Goal: Task Accomplishment & Management: Complete application form

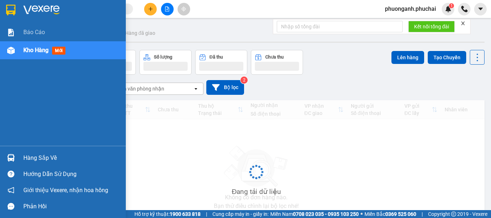
click at [14, 49] on img at bounding box center [11, 51] width 8 height 8
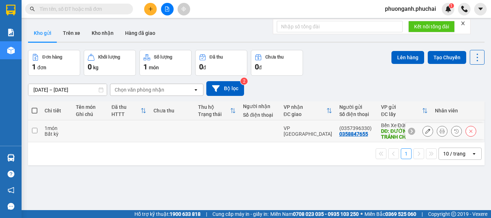
click at [34, 131] on input "checkbox" at bounding box center [34, 130] width 5 height 5
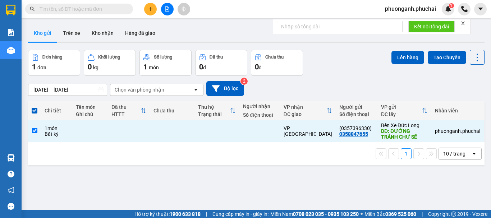
click at [138, 87] on div "Chọn văn phòng nhận" at bounding box center [140, 89] width 50 height 7
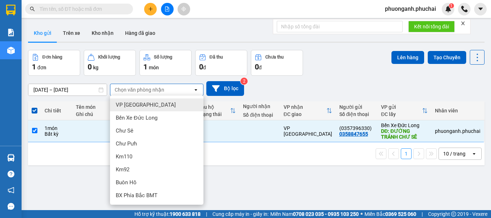
click at [130, 106] on span "VP [GEOGRAPHIC_DATA]" at bounding box center [146, 104] width 60 height 7
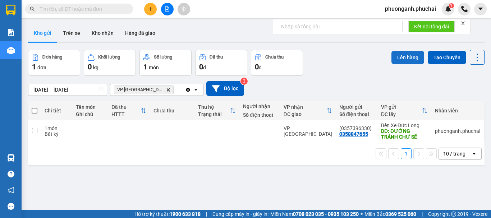
click at [397, 56] on button "Lên hàng" at bounding box center [407, 57] width 33 height 13
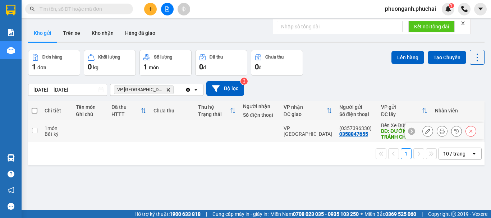
click at [34, 133] on input "checkbox" at bounding box center [34, 130] width 5 height 5
checkbox input "true"
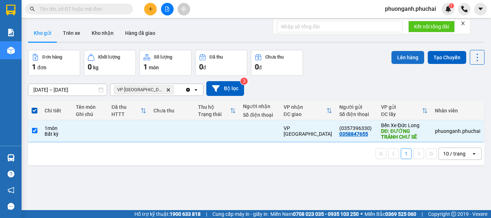
click at [401, 55] on button "Lên hàng" at bounding box center [407, 57] width 33 height 13
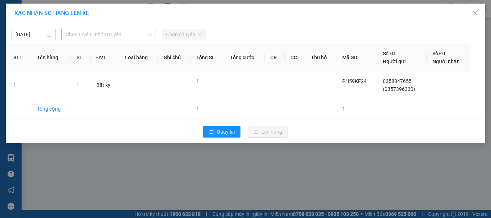
click at [111, 31] on span "Chọn tuyến - nhóm tuyến" at bounding box center [109, 34] width 86 height 11
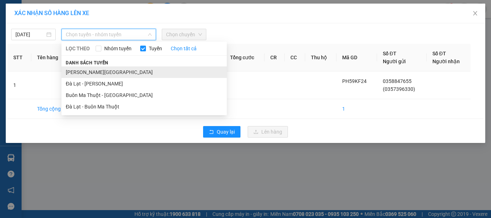
click at [93, 72] on li "[PERSON_NAME][GEOGRAPHIC_DATA]" at bounding box center [143, 71] width 165 height 11
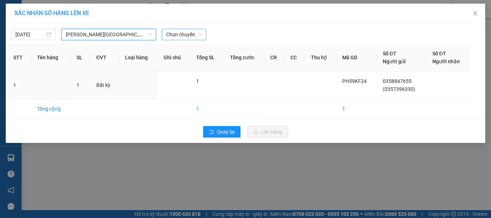
click at [182, 38] on span "Chọn chuyến" at bounding box center [184, 34] width 36 height 11
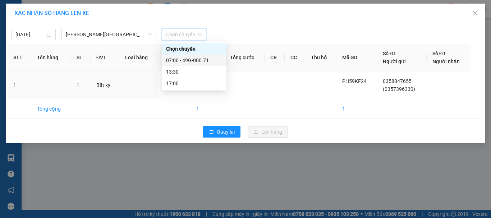
click at [177, 59] on div "07:00 - 49G-000.71" at bounding box center [194, 60] width 56 height 8
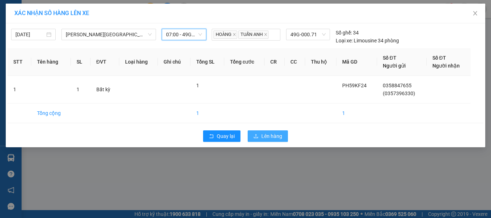
click at [269, 137] on span "Lên hàng" at bounding box center [271, 136] width 21 height 8
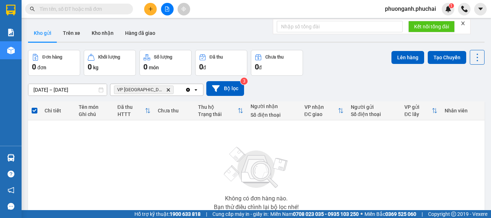
click at [348, 54] on div "Đơn hàng 0 đơn Khối lượng 0 kg Số lượng 0 món Đã thu 0 đ Chưa thu 0 đ Lên hàng …" at bounding box center [256, 63] width 456 height 26
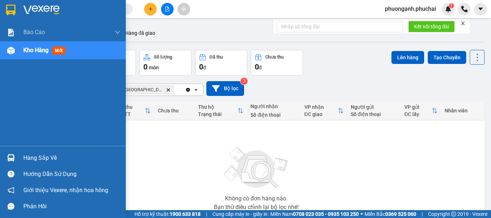
click at [52, 159] on div "Hàng sắp về" at bounding box center [71, 158] width 97 height 11
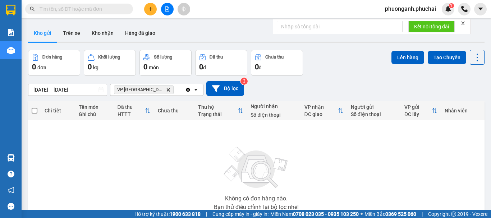
click at [390, 147] on section "Kết quả tìm kiếm ( 0 ) Bộ lọc No Data phuonganh.phuchai 1 Báo cáo Mẫu 1: Báo cá…" at bounding box center [245, 109] width 491 height 218
drag, startPoint x: 461, startPoint y: 24, endPoint x: 468, endPoint y: 20, distance: 8.6
click at [462, 24] on icon "close" at bounding box center [462, 23] width 5 height 5
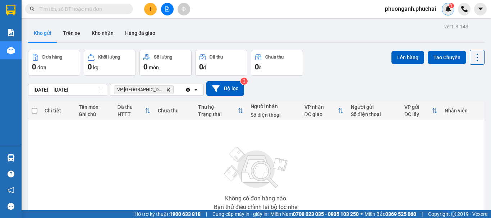
click at [451, 9] on div "1" at bounding box center [447, 9] width 13 height 13
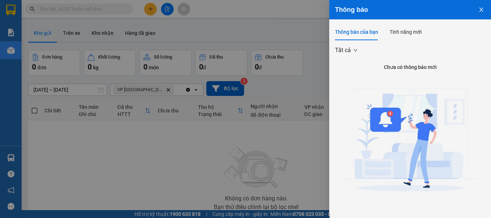
click at [478, 9] on icon "close" at bounding box center [481, 10] width 6 height 6
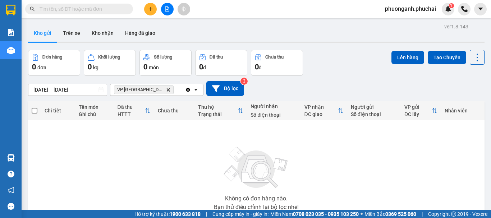
click at [352, 216] on strong "0708 023 035 - 0935 103 250" at bounding box center [326, 214] width 66 height 6
click at [92, 10] on input "text" at bounding box center [82, 9] width 85 height 8
paste input "0865943606"
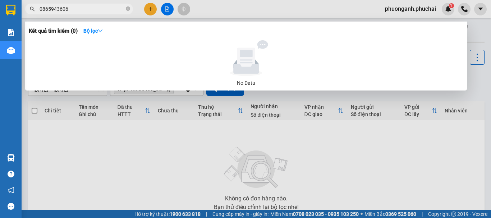
type input "0865943606"
click at [128, 8] on icon "close-circle" at bounding box center [128, 8] width 4 height 4
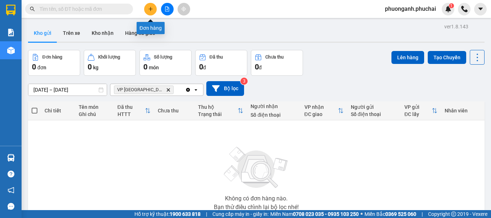
click at [149, 8] on icon "plus" at bounding box center [150, 8] width 5 height 5
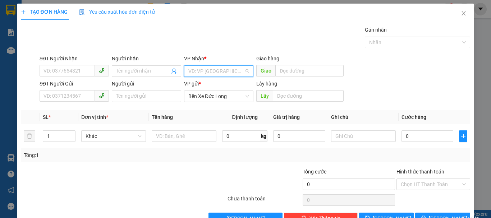
click at [204, 69] on input "search" at bounding box center [216, 71] width 56 height 11
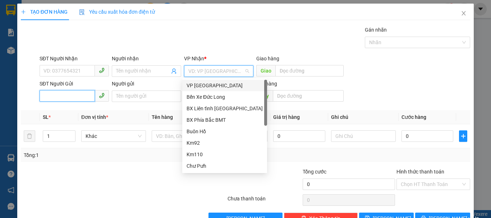
click at [69, 101] on input "SĐT Người Gửi" at bounding box center [67, 95] width 55 height 11
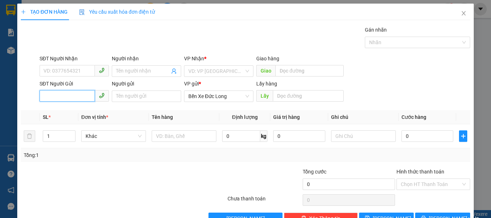
paste input "0325856218"
click at [44, 94] on input "0325856218" at bounding box center [67, 95] width 55 height 11
click at [76, 96] on input "0325856218" at bounding box center [67, 95] width 55 height 11
type input "0325856218"
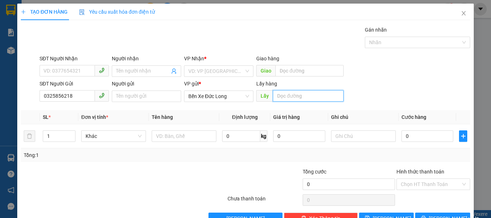
click at [298, 93] on input "text" at bounding box center [308, 95] width 71 height 11
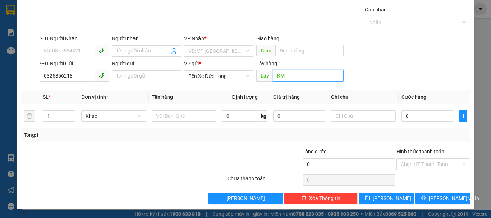
type input "K"
type input "X"
type input "Chư Phả"
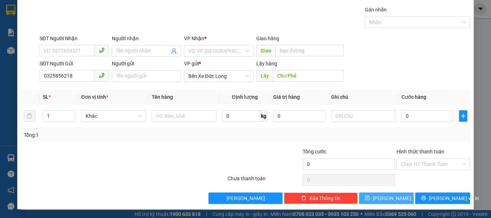
click at [393, 196] on button "Lưu" at bounding box center [386, 198] width 55 height 11
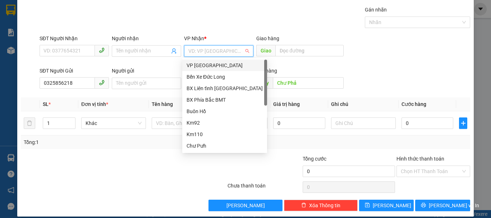
click at [211, 49] on input "search" at bounding box center [216, 51] width 56 height 11
drag, startPoint x: 198, startPoint y: 66, endPoint x: 227, endPoint y: 73, distance: 30.4
click at [200, 66] on div "VP [GEOGRAPHIC_DATA]" at bounding box center [224, 65] width 76 height 8
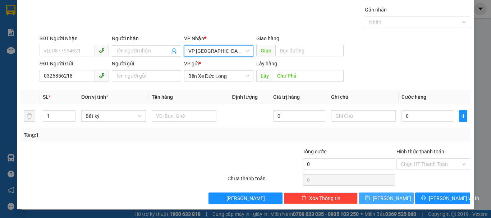
click at [405, 200] on button "Lưu" at bounding box center [386, 198] width 55 height 11
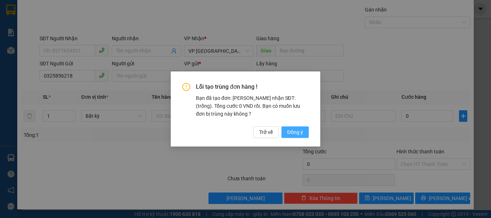
click at [294, 127] on button "Đồng ý" at bounding box center [294, 131] width 27 height 11
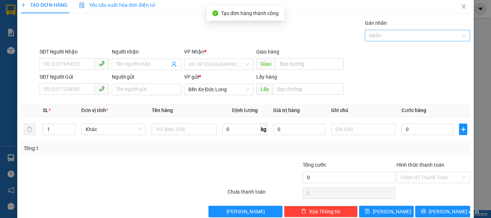
scroll to position [0, 0]
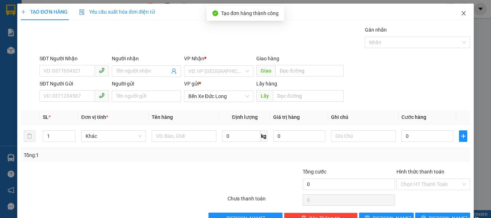
click at [462, 12] on icon "close" at bounding box center [464, 13] width 4 height 4
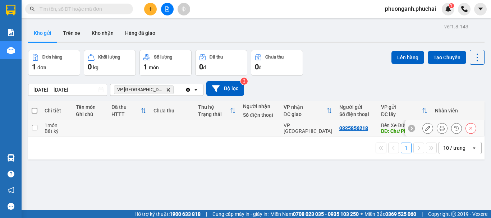
click at [116, 134] on td at bounding box center [129, 128] width 42 height 16
checkbox input "true"
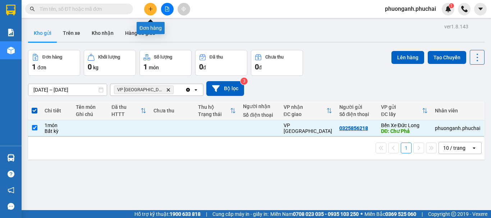
click at [151, 10] on icon "plus" at bounding box center [150, 8] width 5 height 5
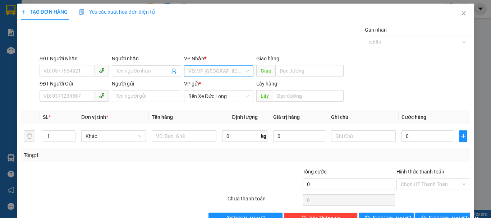
click at [218, 73] on input "search" at bounding box center [216, 71] width 56 height 11
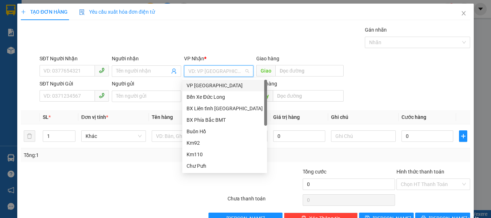
drag, startPoint x: 195, startPoint y: 87, endPoint x: 185, endPoint y: 92, distance: 11.7
click at [188, 91] on div "VP Đà Lạt Bến Xe Đức Long BX Liên tỉnh Đà Lạt BX Phía Bắc BMT Buôn Hồ Km92 Km1…" at bounding box center [224, 131] width 85 height 103
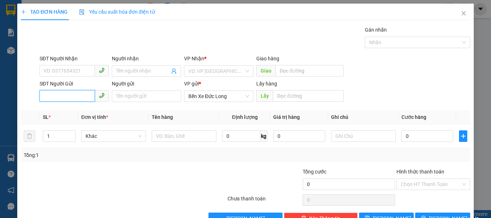
paste input "0988518592"
click at [43, 97] on input "0988518592" at bounding box center [67, 95] width 55 height 11
type input "0988518592"
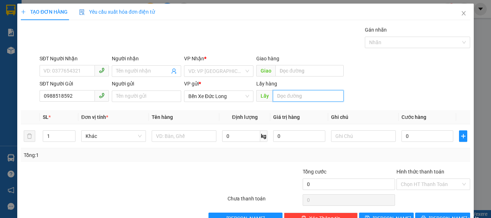
click at [289, 97] on input "text" at bounding box center [308, 95] width 71 height 11
type input "k"
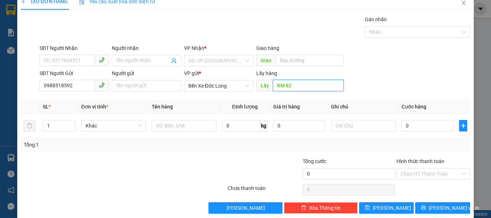
scroll to position [20, 0]
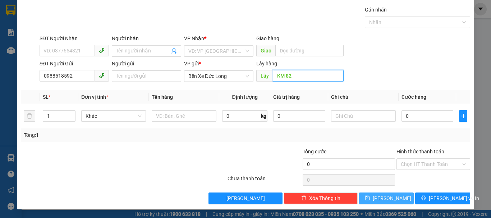
type input "KM 82"
click at [398, 196] on button "Lưu" at bounding box center [386, 198] width 55 height 11
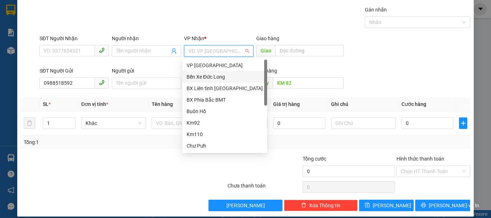
click at [202, 49] on input "search" at bounding box center [216, 51] width 56 height 11
click at [196, 65] on div "VP [GEOGRAPHIC_DATA]" at bounding box center [224, 65] width 76 height 8
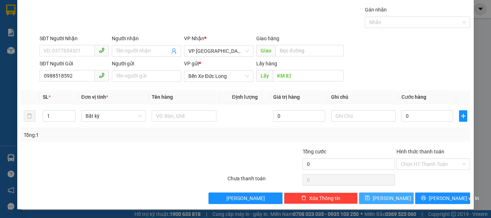
click at [397, 200] on button "Lưu" at bounding box center [386, 198] width 55 height 11
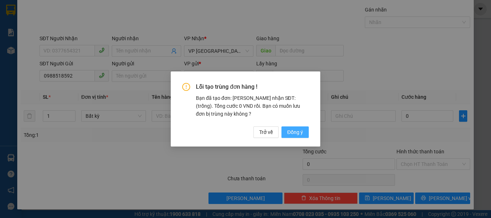
click at [303, 132] on button "Đồng ý" at bounding box center [294, 131] width 27 height 11
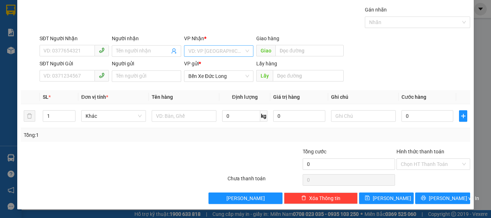
click at [203, 49] on input "search" at bounding box center [216, 51] width 56 height 11
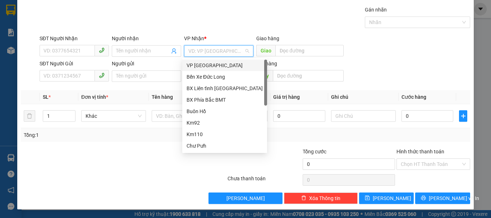
drag, startPoint x: 194, startPoint y: 66, endPoint x: 77, endPoint y: 86, distance: 118.8
click at [194, 67] on div "VP [GEOGRAPHIC_DATA]" at bounding box center [224, 65] width 76 height 8
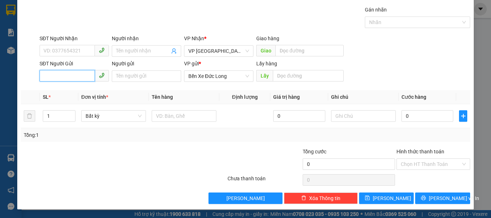
paste input "0971126606"
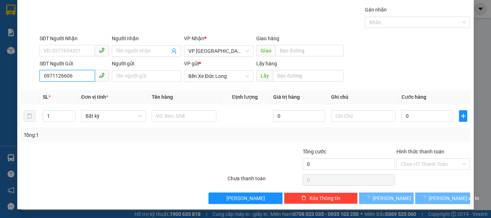
click at [45, 75] on input "0971126606" at bounding box center [67, 75] width 55 height 11
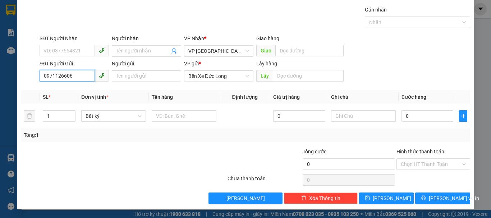
click at [82, 75] on input "0971126606" at bounding box center [67, 75] width 55 height 11
type input "0971126606"
click at [317, 78] on input "text" at bounding box center [308, 75] width 71 height 11
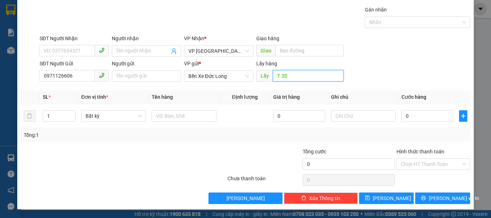
click at [278, 74] on input "T 20" at bounding box center [308, 75] width 71 height 11
type input "T20"
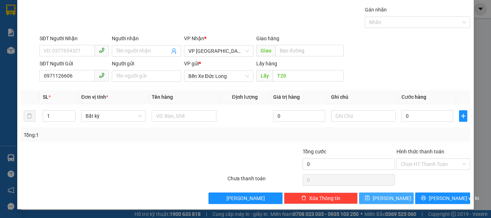
click at [387, 200] on span "Lưu" at bounding box center [392, 198] width 38 height 8
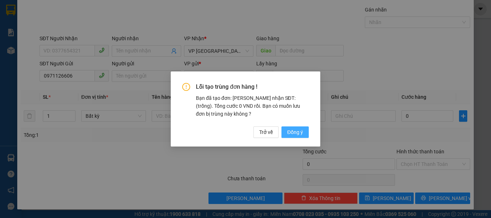
click at [302, 133] on span "Đồng ý" at bounding box center [295, 132] width 16 height 8
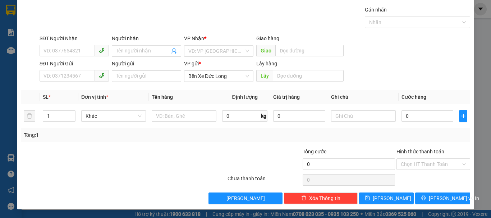
scroll to position [0, 0]
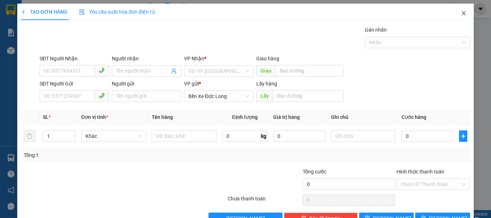
click at [461, 16] on icon "close" at bounding box center [464, 13] width 6 height 6
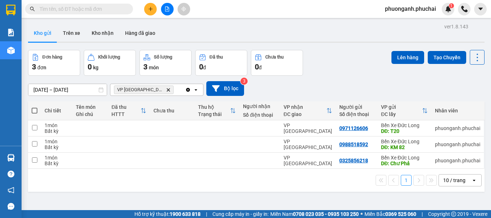
click at [34, 109] on span at bounding box center [35, 111] width 6 height 6
click at [34, 107] on input "checkbox" at bounding box center [34, 107] width 0 height 0
checkbox input "true"
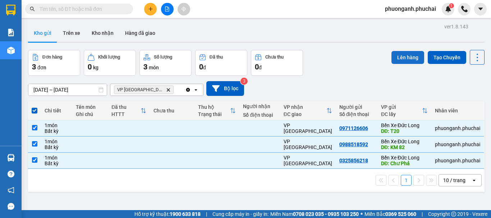
click at [394, 59] on button "Lên hàng" at bounding box center [407, 57] width 33 height 13
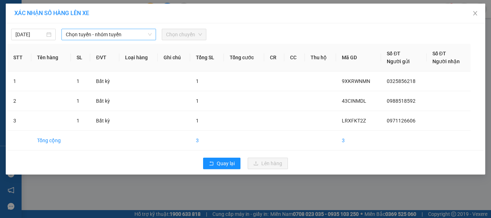
click at [102, 36] on span "Chọn tuyến - nhóm tuyến" at bounding box center [109, 34] width 86 height 11
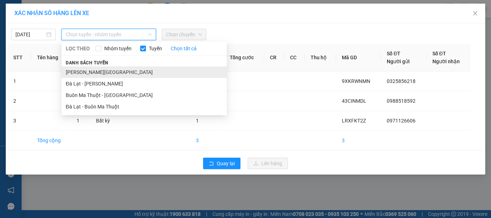
click at [93, 74] on li "[PERSON_NAME][GEOGRAPHIC_DATA]" at bounding box center [143, 71] width 165 height 11
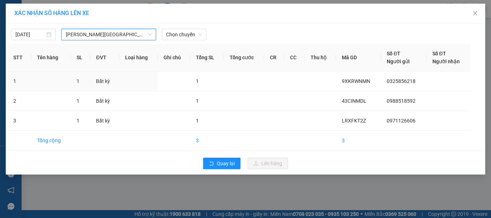
drag, startPoint x: 173, startPoint y: 29, endPoint x: 178, endPoint y: 28, distance: 4.9
click at [178, 28] on div "14/09/2025 Gia Lai - Đà Lạt Gia Lai - Đà Lạt LỌC THEO Nhóm tuyến Tuyến Chọn tất…" at bounding box center [246, 32] width 476 height 15
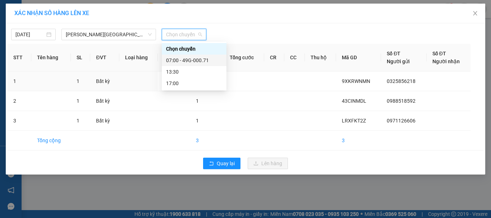
drag, startPoint x: 172, startPoint y: 64, endPoint x: 168, endPoint y: 67, distance: 5.3
click at [172, 64] on div "07:00 - 49G-000.71" at bounding box center [194, 60] width 65 height 11
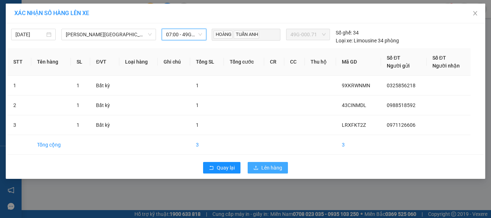
click at [274, 168] on span "Lên hàng" at bounding box center [271, 168] width 21 height 8
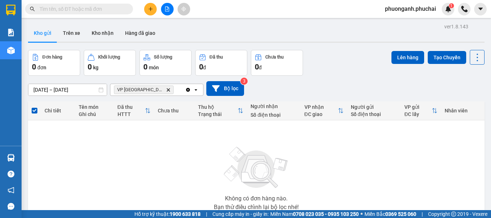
click at [170, 6] on button at bounding box center [167, 9] width 13 height 13
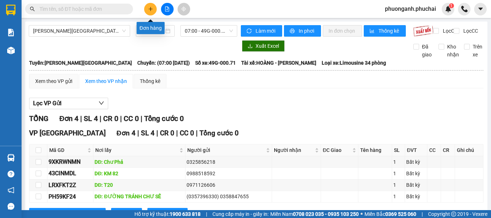
click at [146, 9] on button at bounding box center [150, 9] width 13 height 13
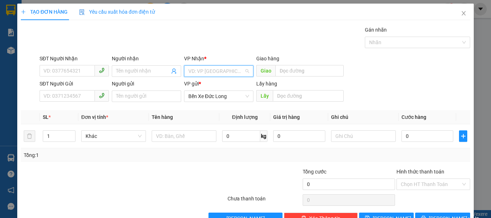
click at [200, 74] on input "search" at bounding box center [216, 71] width 56 height 11
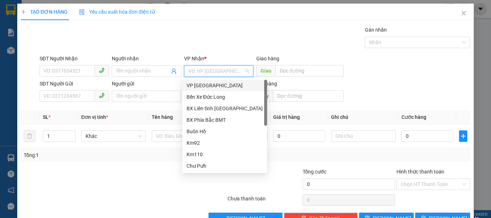
drag, startPoint x: 193, startPoint y: 85, endPoint x: 175, endPoint y: 88, distance: 17.9
click at [193, 88] on div "VP [GEOGRAPHIC_DATA]" at bounding box center [224, 86] width 76 height 8
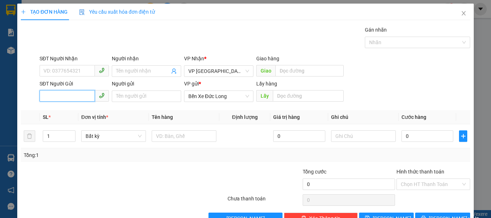
paste input "0972292550"
type input "0972292550"
click at [41, 93] on input "0972292550" at bounding box center [67, 95] width 55 height 11
click at [64, 110] on div "0972292550" at bounding box center [73, 111] width 60 height 8
type input "KM 82"
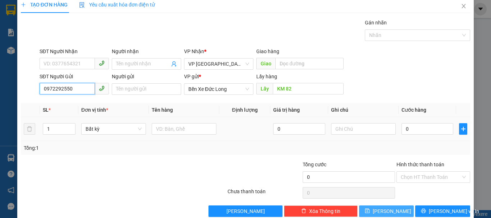
scroll to position [20, 0]
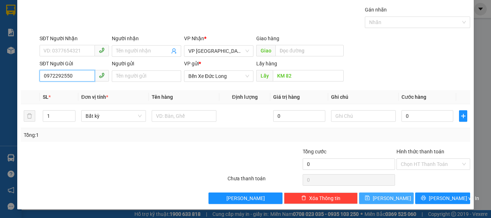
type input "0972292550"
click at [392, 198] on button "Lưu" at bounding box center [386, 198] width 55 height 11
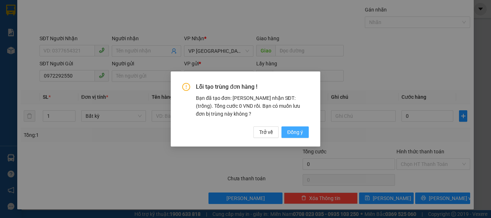
click at [299, 131] on span "Đồng ý" at bounding box center [295, 132] width 16 height 8
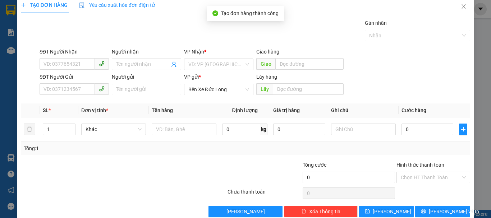
scroll to position [0, 0]
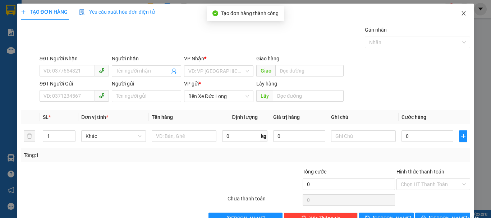
click at [461, 14] on icon "close" at bounding box center [464, 13] width 6 height 6
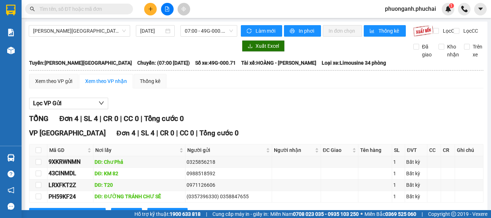
click at [28, 47] on div "Gia Lai - Đà Lạt 14/09/2025 07:00 - 49G-000.71 Làm mới In phơi In đơn chọn Thốn…" at bounding box center [256, 129] width 462 height 214
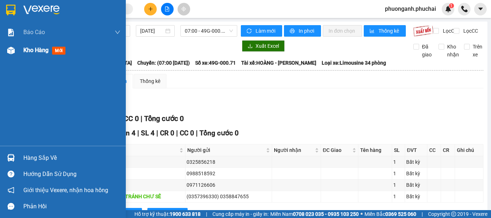
click at [33, 45] on div "Kho hàng mới" at bounding box center [71, 50] width 97 height 18
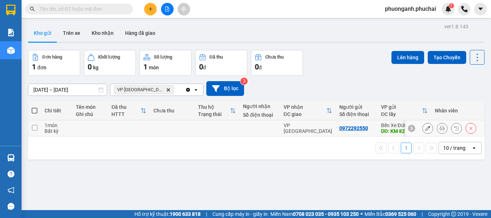
click at [242, 135] on td at bounding box center [259, 128] width 41 height 16
checkbox input "true"
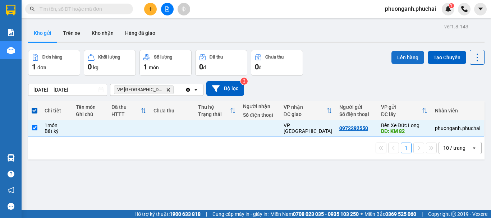
click at [398, 61] on button "Lên hàng" at bounding box center [407, 57] width 33 height 13
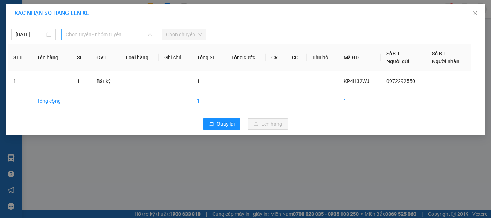
click at [131, 34] on span "Chọn tuyến - nhóm tuyến" at bounding box center [109, 34] width 86 height 11
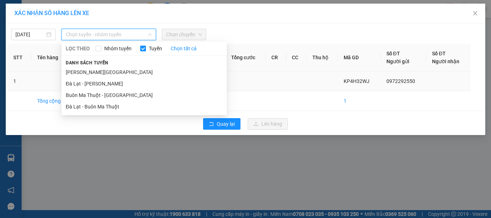
click at [91, 72] on li "[PERSON_NAME][GEOGRAPHIC_DATA]" at bounding box center [143, 71] width 165 height 11
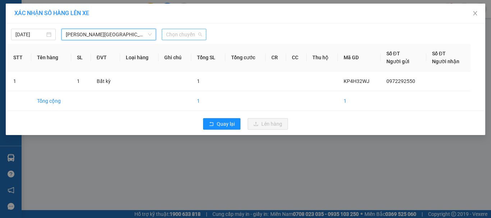
drag, startPoint x: 182, startPoint y: 39, endPoint x: 186, endPoint y: 38, distance: 4.1
click at [185, 38] on span "Chọn chuyến" at bounding box center [184, 34] width 36 height 11
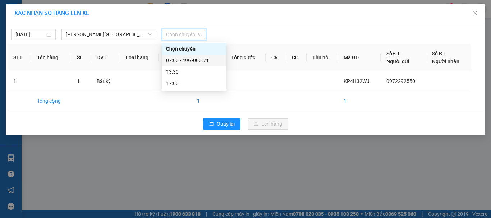
drag, startPoint x: 179, startPoint y: 59, endPoint x: 205, endPoint y: 74, distance: 30.6
click at [179, 61] on div "07:00 - 49G-000.71" at bounding box center [194, 60] width 56 height 8
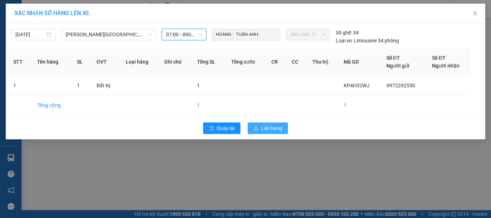
click at [271, 132] on button "Lên hàng" at bounding box center [268, 127] width 40 height 11
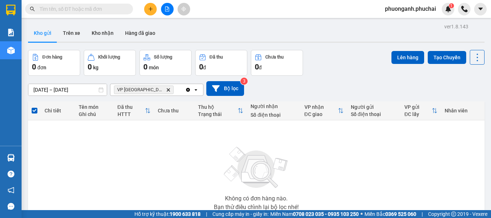
click at [167, 8] on icon "file-add" at bounding box center [167, 8] width 4 height 5
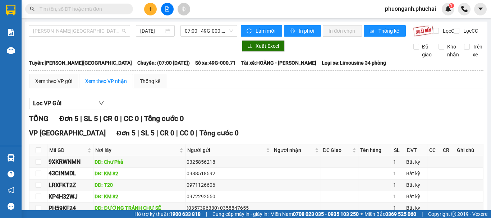
drag, startPoint x: 81, startPoint y: 28, endPoint x: 65, endPoint y: 52, distance: 28.7
click at [80, 30] on span "[PERSON_NAME][GEOGRAPHIC_DATA]" at bounding box center [79, 31] width 93 height 11
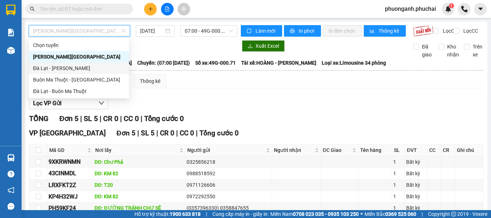
drag, startPoint x: 43, startPoint y: 67, endPoint x: 120, endPoint y: 42, distance: 81.5
click at [44, 67] on div "Đà Lạt - [PERSON_NAME]" at bounding box center [79, 68] width 92 height 8
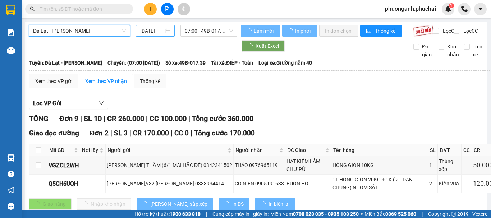
click at [153, 30] on input "[DATE]" at bounding box center [152, 31] width 24 height 8
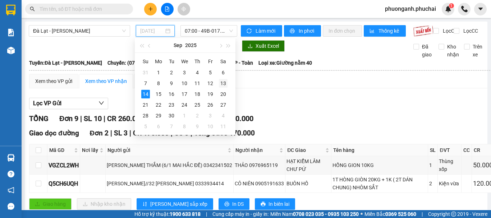
click at [224, 82] on div "13" at bounding box center [223, 83] width 9 height 9
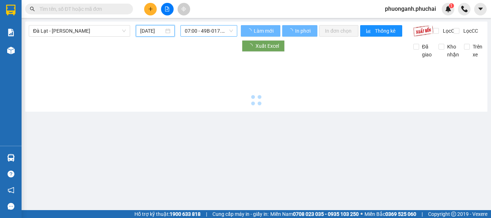
type input "13/09/2025"
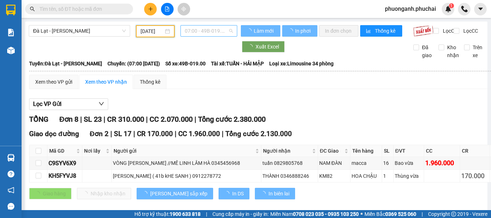
click at [214, 30] on span "07:00 - 49B-019.00" at bounding box center [209, 31] width 48 height 11
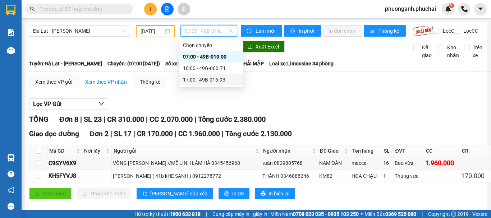
click at [196, 80] on div "17:00 - 49B-016.93" at bounding box center [211, 80] width 56 height 8
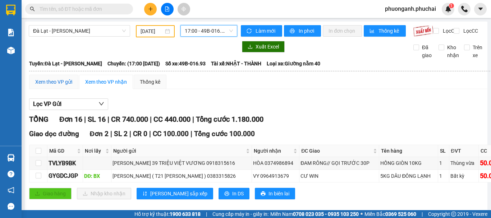
click at [68, 84] on div "Xem theo VP gửi" at bounding box center [53, 82] width 37 height 8
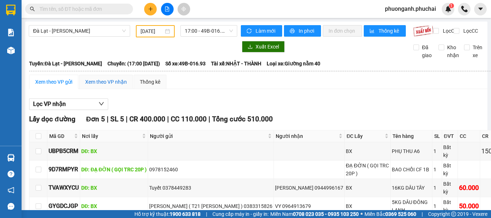
drag, startPoint x: 110, startPoint y: 85, endPoint x: 285, endPoint y: 84, distance: 174.9
click at [110, 85] on div "Xem theo VP nhận" at bounding box center [106, 82] width 42 height 8
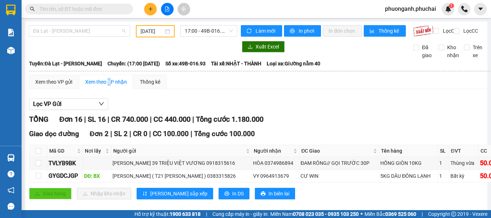
drag, startPoint x: 87, startPoint y: 30, endPoint x: 75, endPoint y: 51, distance: 24.3
click at [87, 30] on span "Đà Lạt - [PERSON_NAME]" at bounding box center [79, 31] width 93 height 11
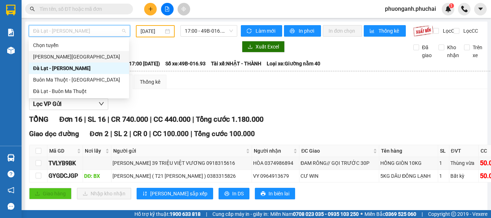
click at [57, 57] on div "[PERSON_NAME][GEOGRAPHIC_DATA]" at bounding box center [79, 57] width 92 height 8
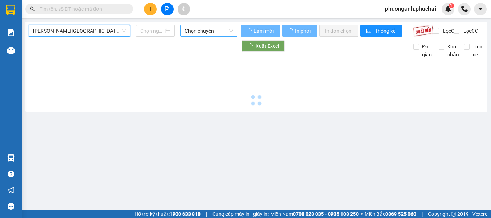
type input "[DATE]"
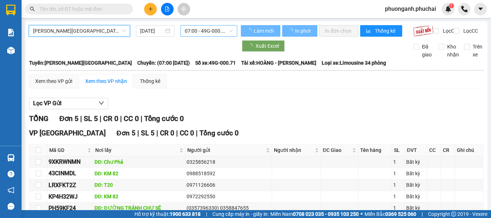
click at [199, 30] on span "07:00 - 49G-000.71" at bounding box center [209, 31] width 48 height 11
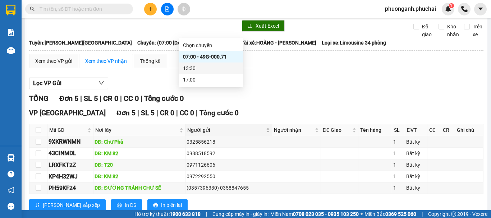
scroll to position [47, 0]
